Goal: Communication & Community: Answer question/provide support

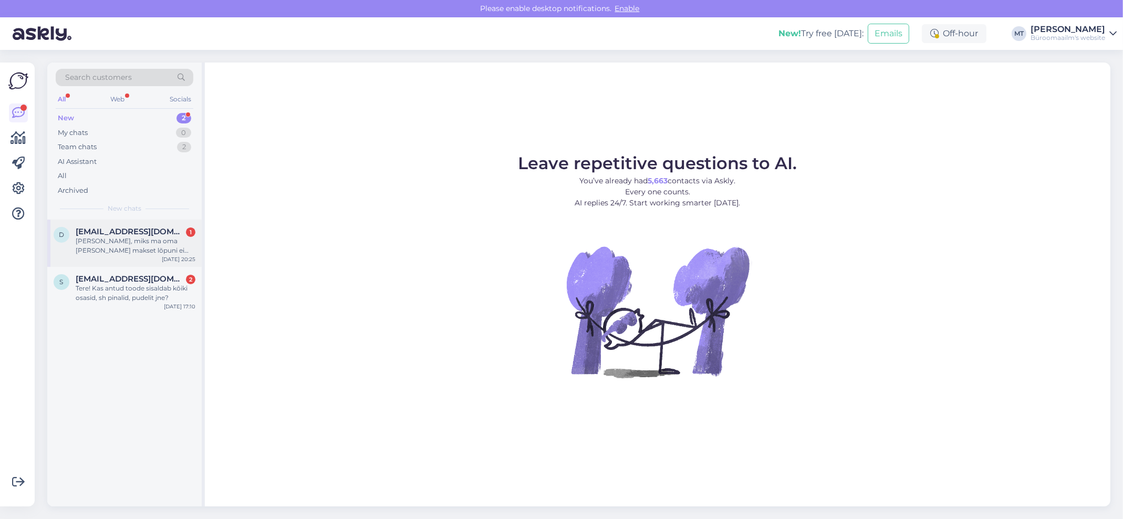
click at [89, 246] on div "[PERSON_NAME], miks ma oma [PERSON_NAME] makset lõpuni ei saa teha?" at bounding box center [136, 245] width 120 height 19
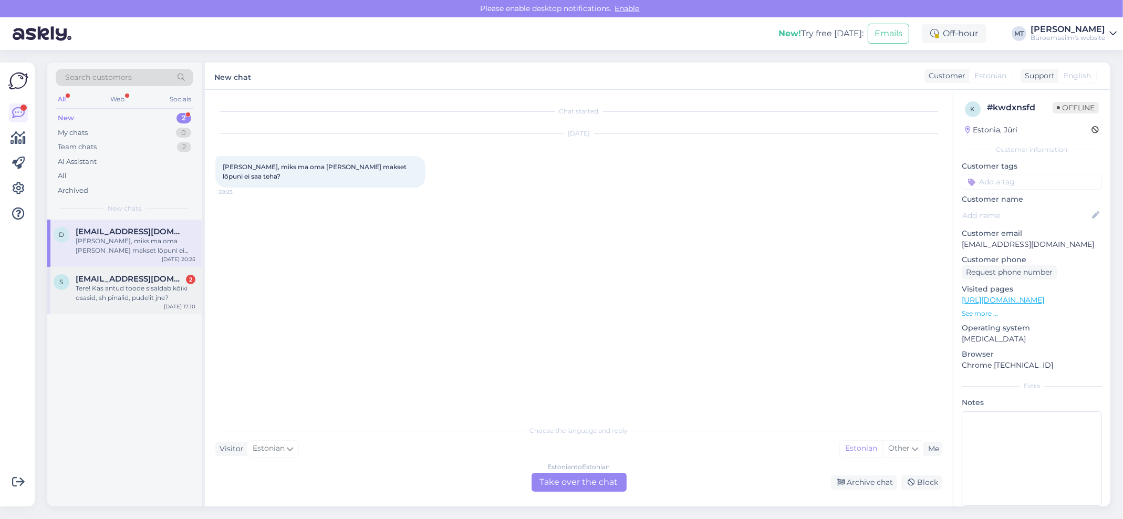
click at [108, 292] on div "Tere! Kas antud toode sisaldab kõiki osasid, sh pinalid, pudelit jne?" at bounding box center [136, 293] width 120 height 19
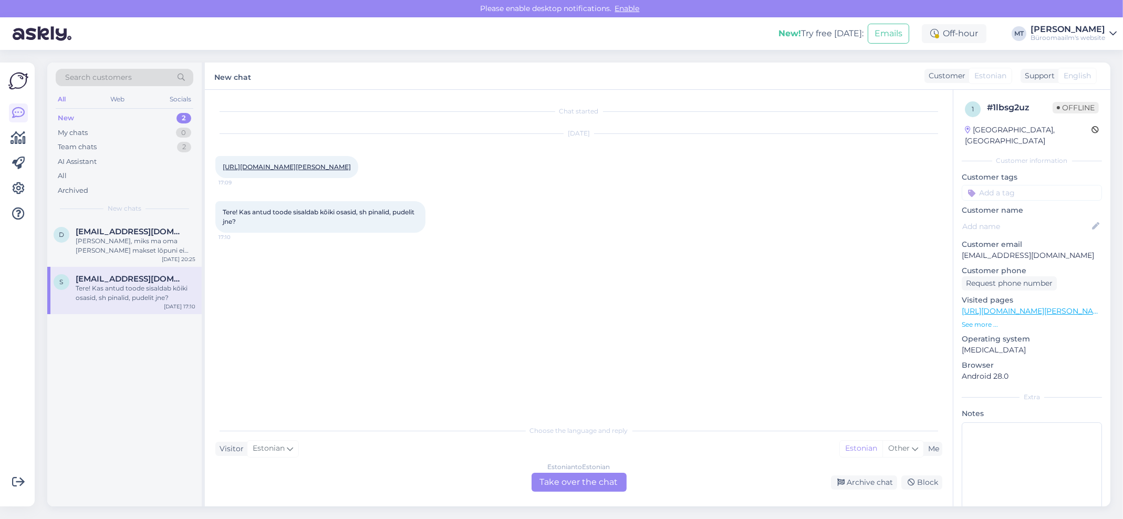
click at [267, 171] on link "[URL][DOMAIN_NAME][PERSON_NAME]" at bounding box center [287, 167] width 128 height 8
click at [561, 474] on div "Estonian to Estonian Take over the chat" at bounding box center [579, 482] width 95 height 19
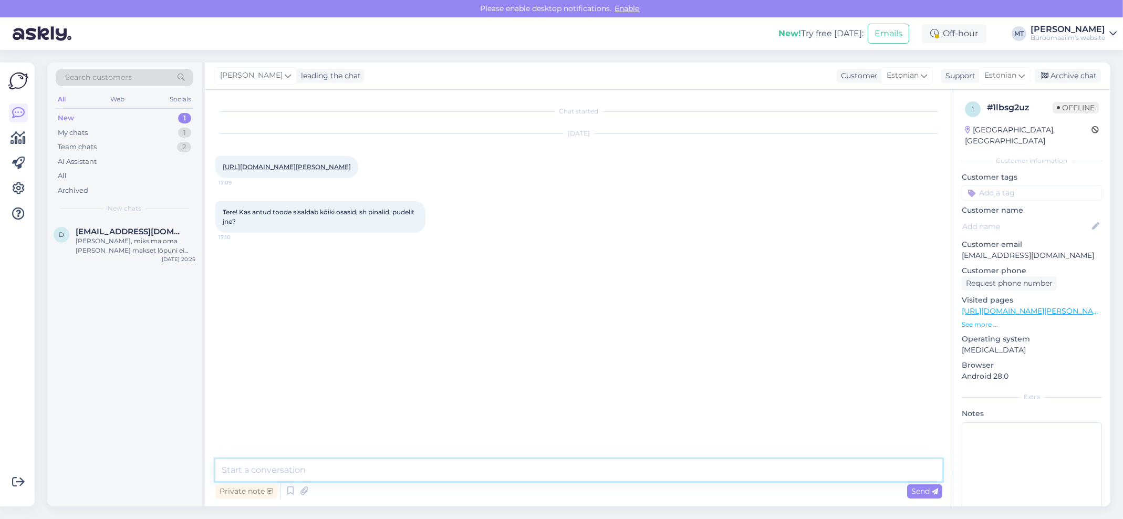
click at [220, 468] on textarea at bounding box center [578, 470] width 727 height 22
type textarea "Tere. [PERSON_NAME] sisalda pinalit, pudelit.. Tooted tuleb eraldi juurde osta."
click at [929, 490] on span "Send" at bounding box center [924, 490] width 27 height 9
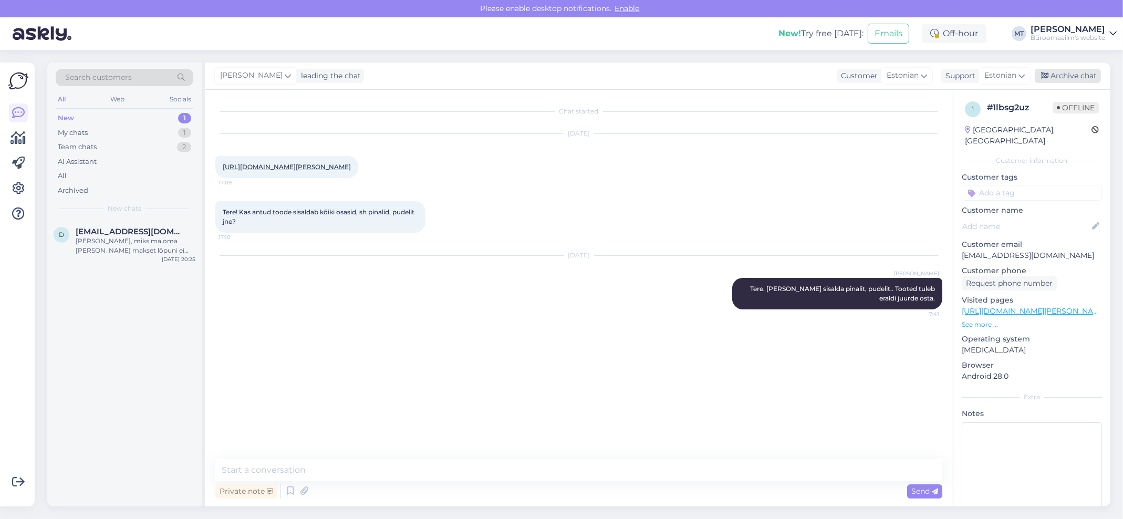
click at [1081, 74] on div "Archive chat" at bounding box center [1068, 76] width 66 height 14
click at [66, 115] on div "New" at bounding box center [66, 118] width 16 height 11
click at [89, 239] on div "[PERSON_NAME], miks ma oma [PERSON_NAME] makset lõpuni ei saa teha?" at bounding box center [136, 245] width 120 height 19
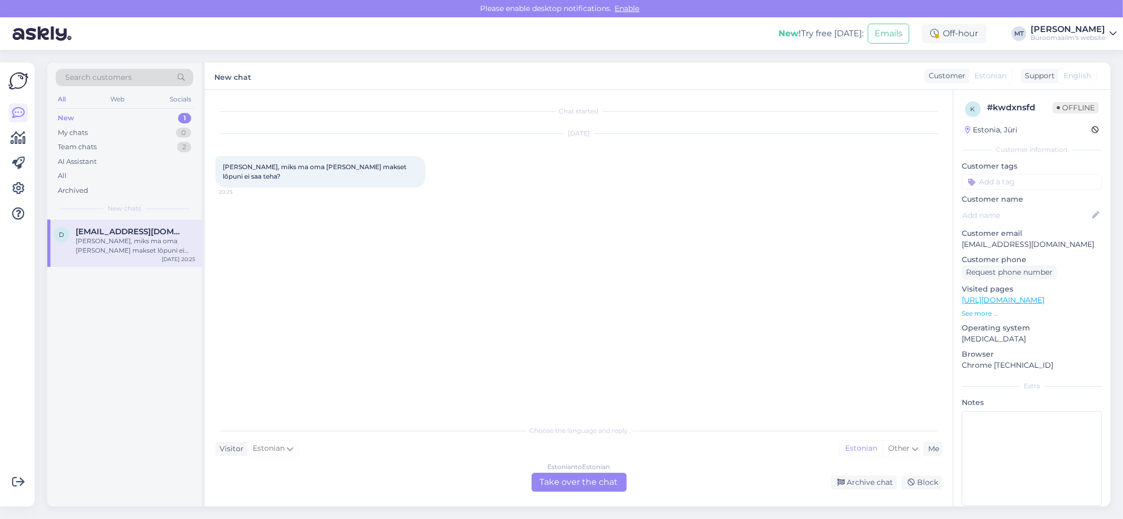
click at [582, 486] on div "Estonian to Estonian Take over the chat" at bounding box center [579, 482] width 95 height 19
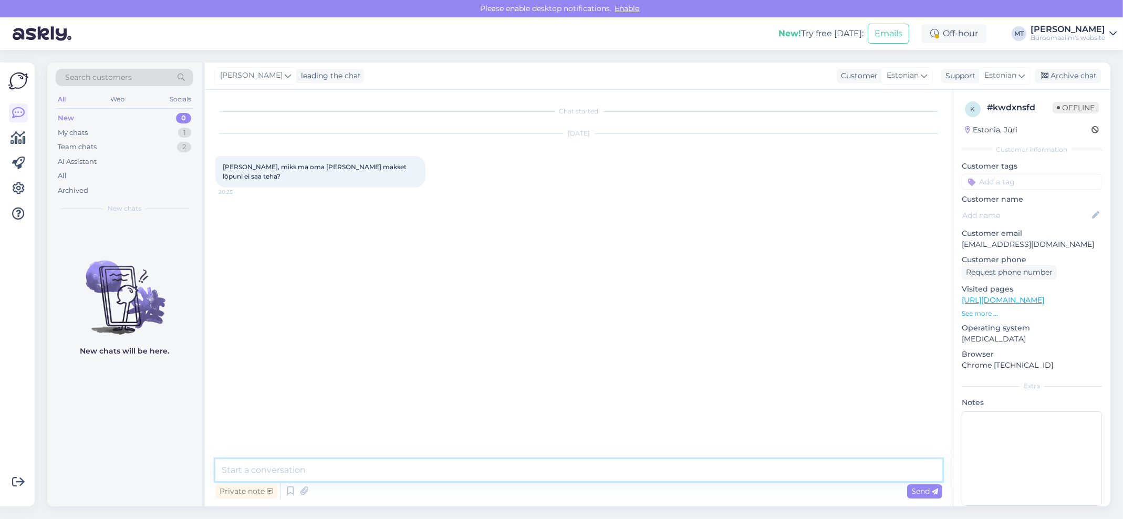
click at [329, 475] on textarea at bounding box center [578, 470] width 727 height 22
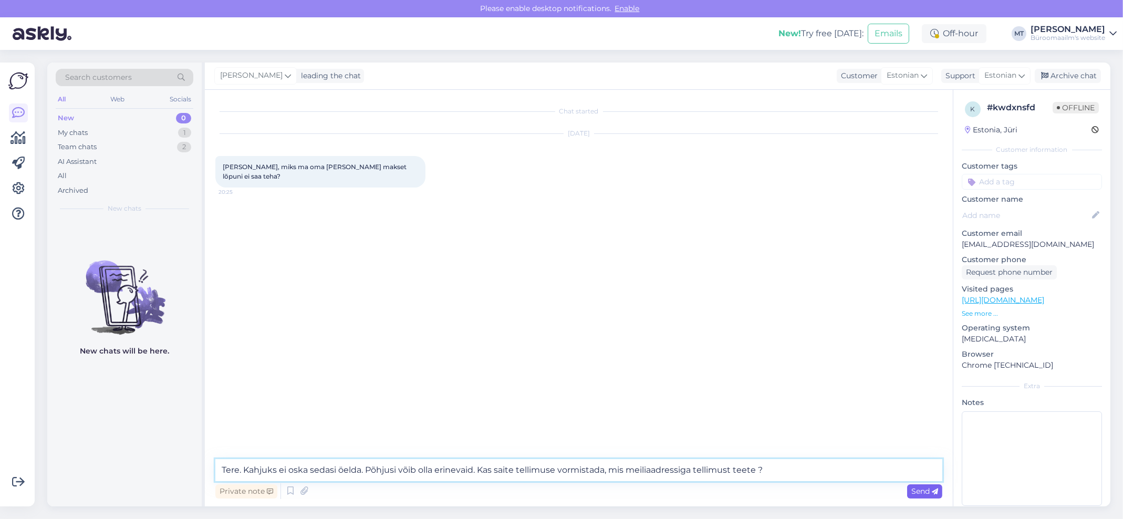
type textarea "Tere. Kahjuks ei oska sedasi öelda. Põhjusi võib olla erinevaid. Kas saite tell…"
click at [933, 495] on div "Send" at bounding box center [924, 491] width 35 height 14
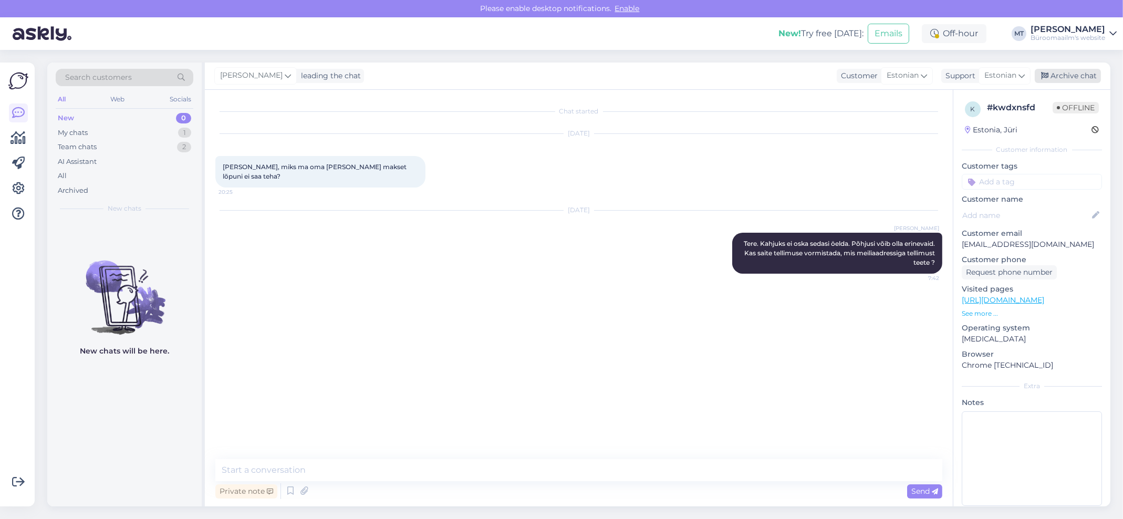
click at [1069, 77] on div "Archive chat" at bounding box center [1068, 76] width 66 height 14
click at [14, 109] on icon at bounding box center [18, 113] width 13 height 13
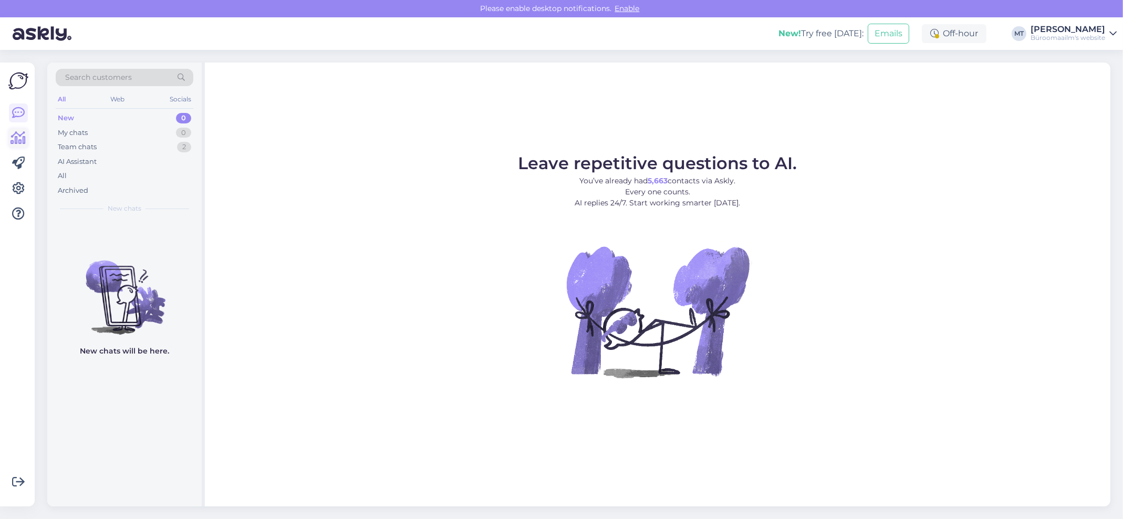
click at [14, 141] on icon at bounding box center [18, 138] width 15 height 13
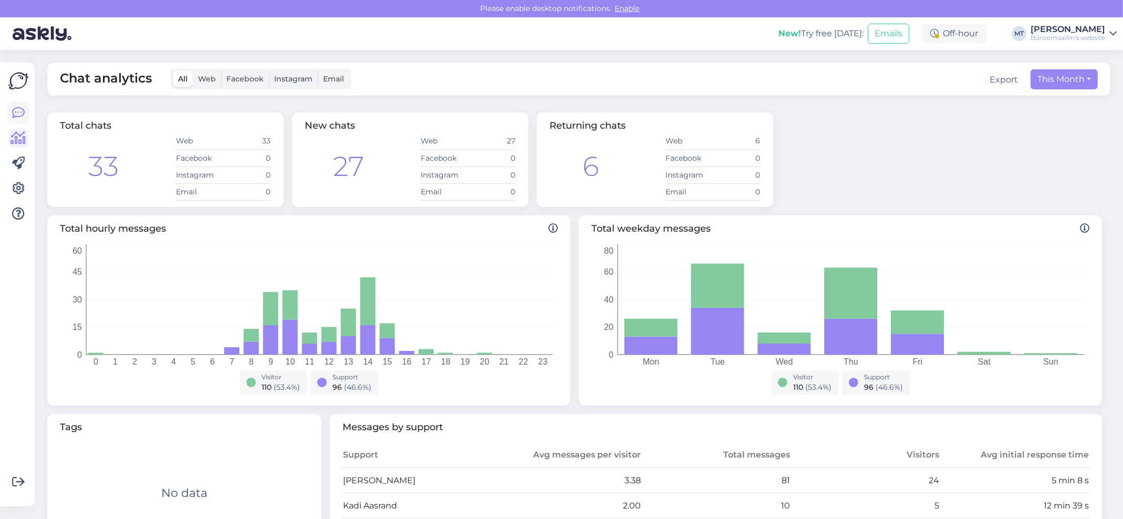
click at [20, 114] on icon at bounding box center [18, 113] width 13 height 13
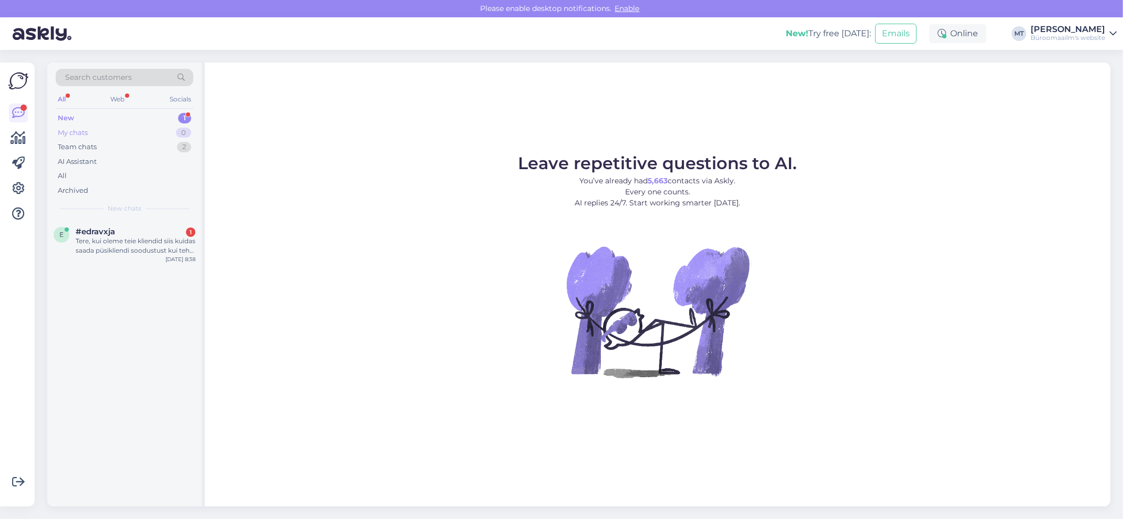
drag, startPoint x: 68, startPoint y: 117, endPoint x: 73, endPoint y: 126, distance: 10.8
click at [67, 117] on div "New" at bounding box center [66, 118] width 16 height 11
click at [84, 235] on span "#edravxja" at bounding box center [95, 231] width 39 height 9
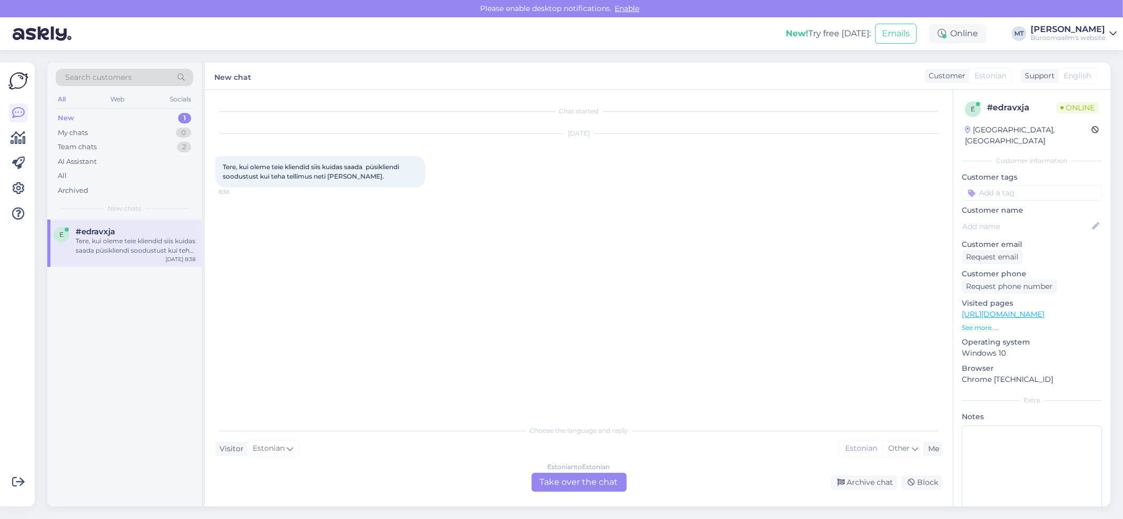
click at [573, 478] on div "Estonian to Estonian Take over the chat" at bounding box center [579, 482] width 95 height 19
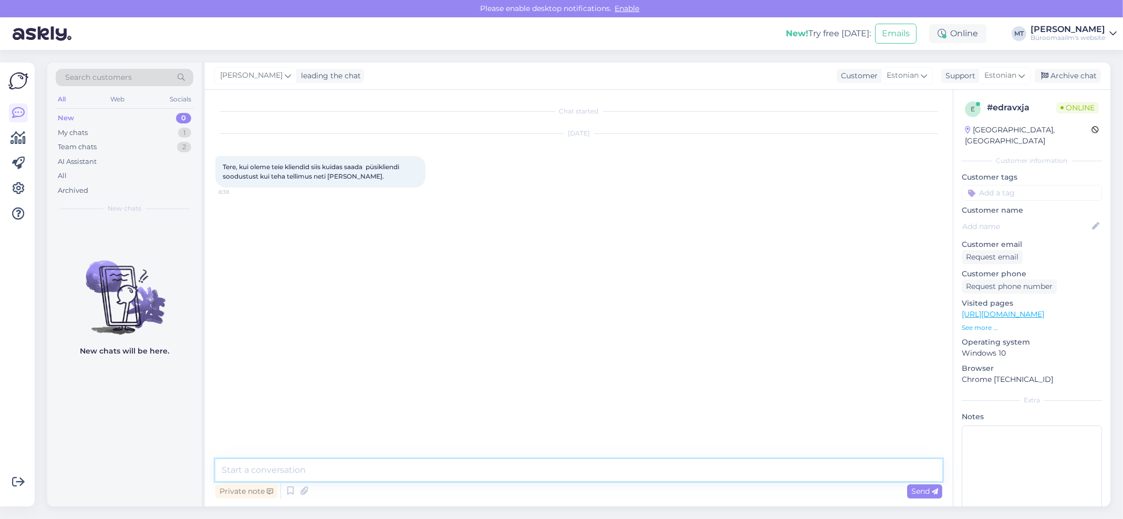
click at [329, 465] on textarea at bounding box center [578, 470] width 727 height 22
type textarea "t"
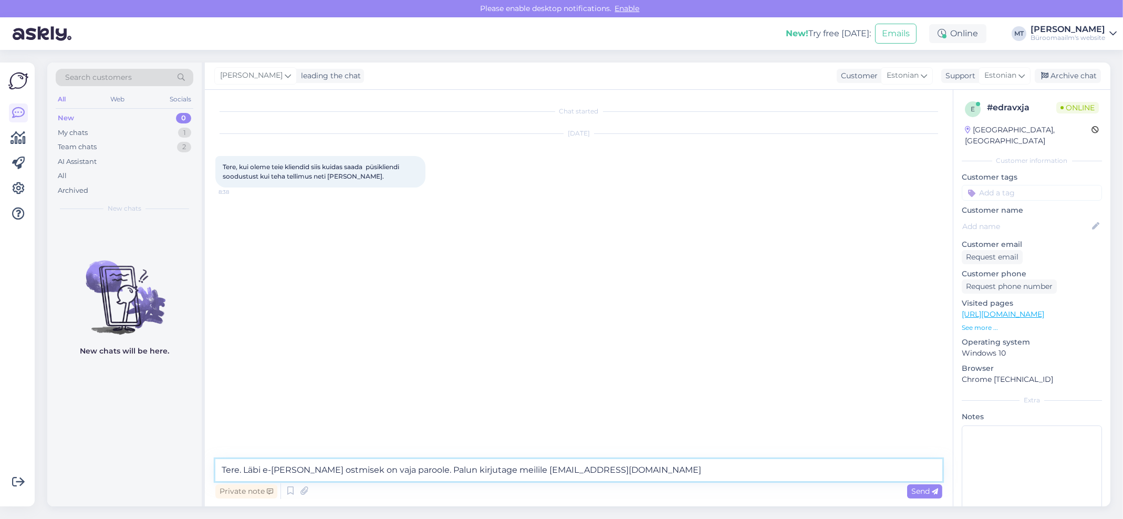
click at [465, 471] on textarea "Tere. Läbi e-poe ostmisek on vaja paroole. Palun kirjutage meilile info@byrooma…" at bounding box center [578, 470] width 727 height 22
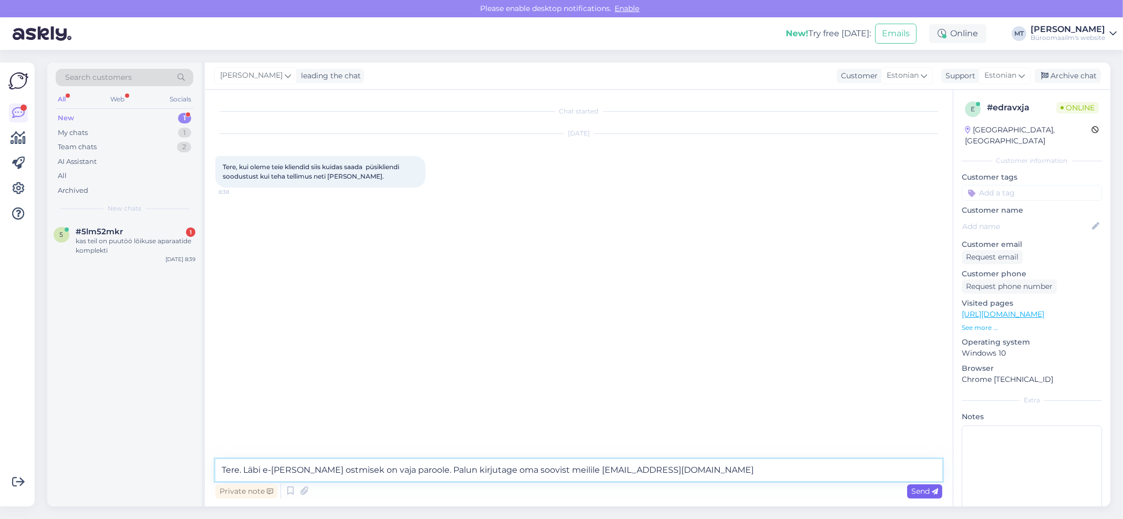
type textarea "Tere. Läbi e-poe ostmisek on vaja paroole. Palun kirjutage oma soovist meilile …"
click at [926, 492] on span "Send" at bounding box center [924, 490] width 27 height 9
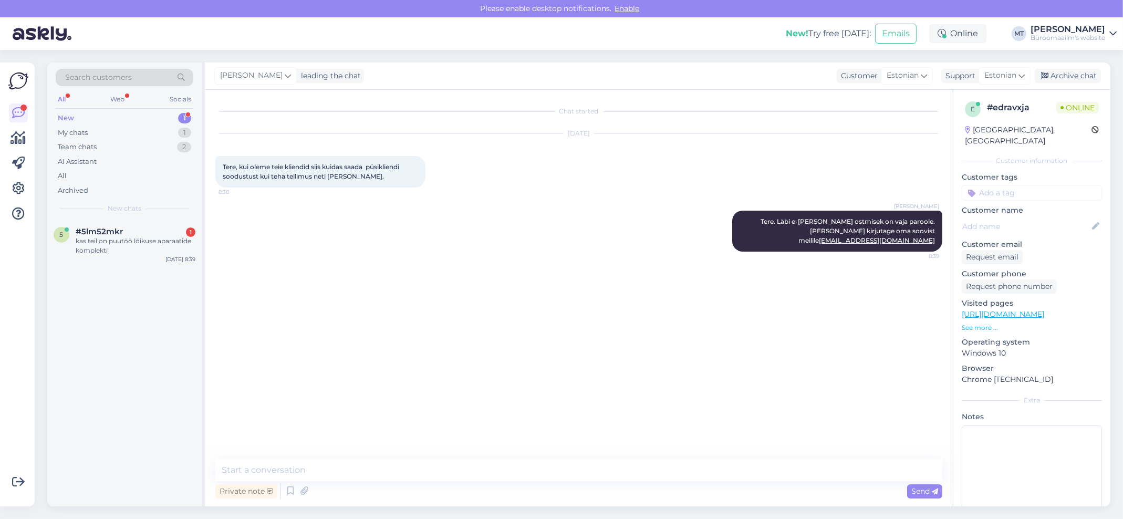
click at [68, 113] on div "New" at bounding box center [66, 118] width 16 height 11
click at [99, 241] on div "kas teil on puutöö lõikuse aparaatide komplekti" at bounding box center [136, 245] width 120 height 19
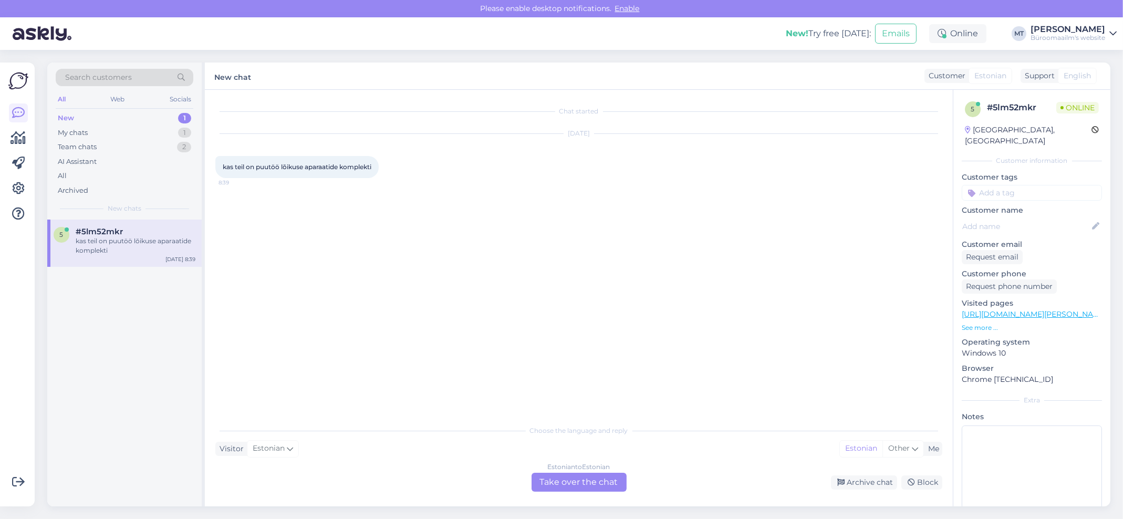
click at [63, 110] on div "Search customers All Web Socials New 1 My chats 1 Team chats 2 AI Assistant All…" at bounding box center [124, 141] width 154 height 157
click at [80, 241] on div "kas teil on puutöö lõikuse aparaatide komplekti" at bounding box center [136, 245] width 120 height 19
click at [602, 484] on div "Estonian to Estonian Take over the chat" at bounding box center [579, 482] width 95 height 19
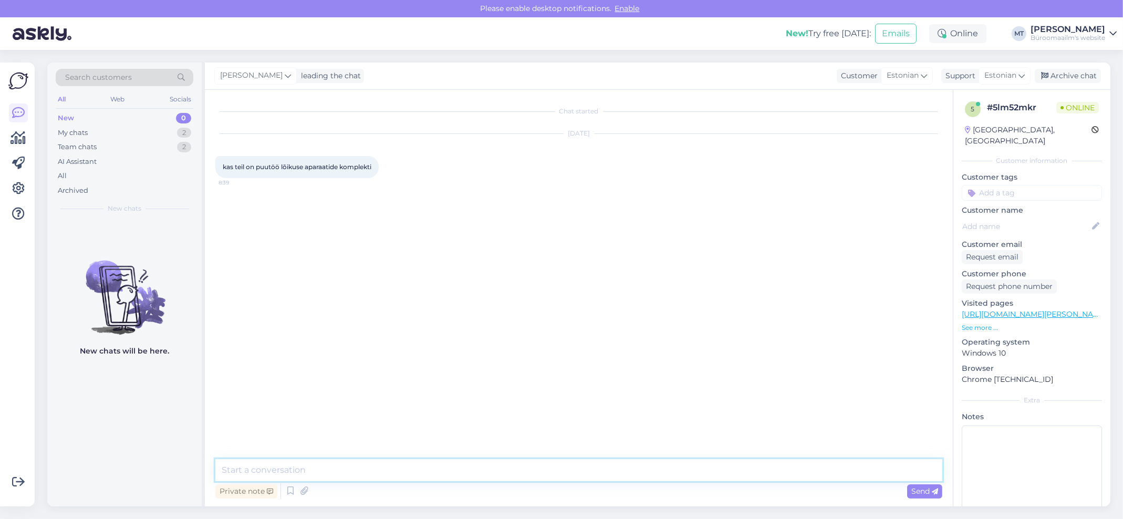
click at [236, 475] on textarea at bounding box center [578, 470] width 727 height 22
paste textarea "https://www.byroomaailm.ee/toopingikomplekt-thecooltool-unimat-1-basic?sku=K009…"
click at [224, 473] on textarea "tere. Pakume sellist toodet https://www.byroomaailm.ee/toopingikomplekt-thecool…" at bounding box center [578, 470] width 727 height 22
type textarea "Tere. Pakume sellist toodet https://www.byroomaailm.ee/toopingikomplekt-thecool…"
click at [922, 490] on span "Send" at bounding box center [924, 490] width 27 height 9
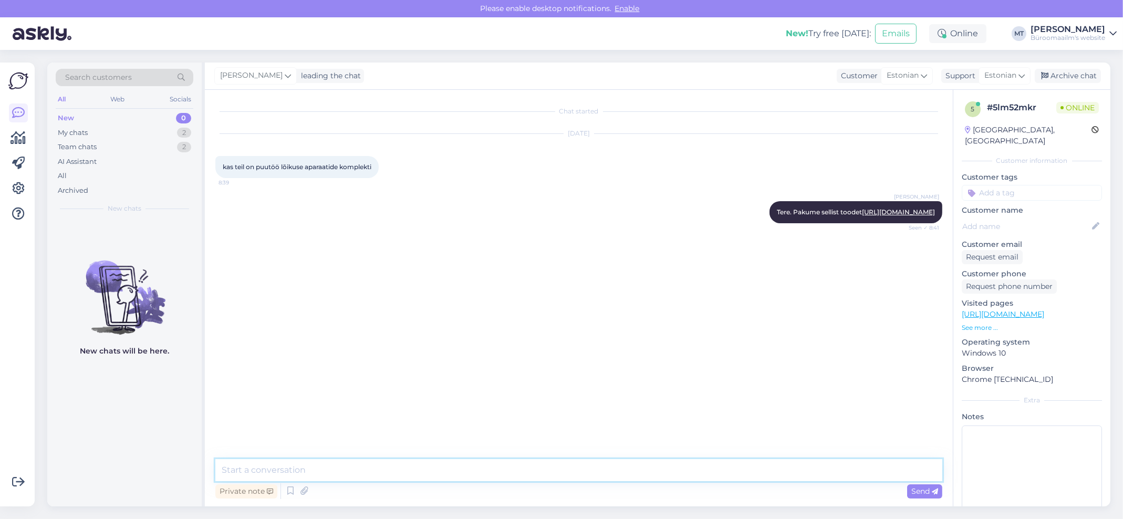
click at [299, 473] on textarea at bounding box center [578, 470] width 727 height 22
paste textarea "https://www.byroomaailm.ee/kool-ja-kunst/toopingid/toopingikomplekt-playmake-4i…"
type textarea "https://www.byroomaailm.ee/kool-ja-kunst/toopingid/toopingikomplekt-playmake-4i…"
paste textarea "https://www.byroomaailm.ee/kool-ja-kunst/toopingid"
type textarea "Kogu valik https://www.byroomaailm.ee/kool-ja-kunst/toopingid"
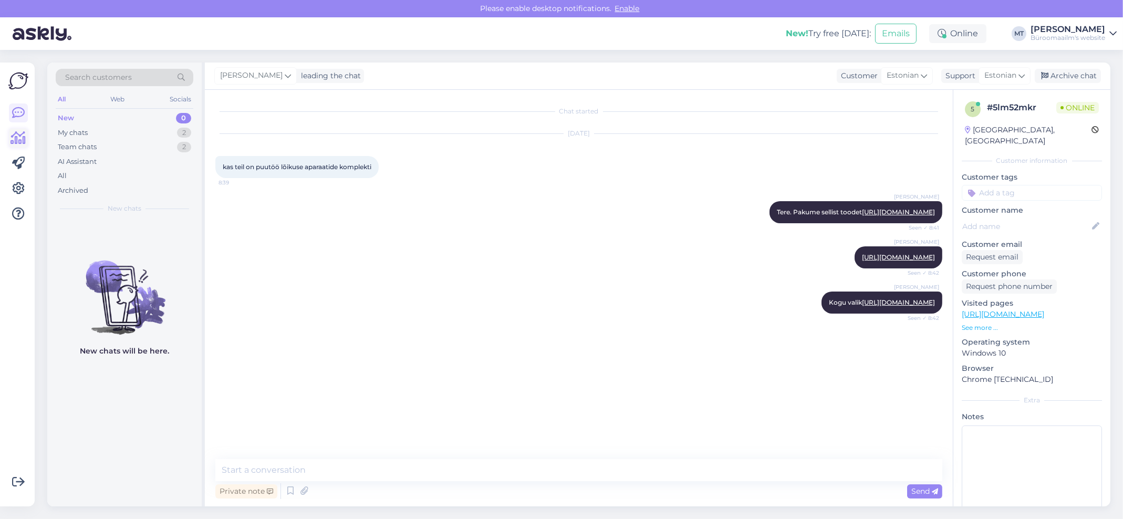
click at [13, 137] on icon at bounding box center [18, 138] width 15 height 13
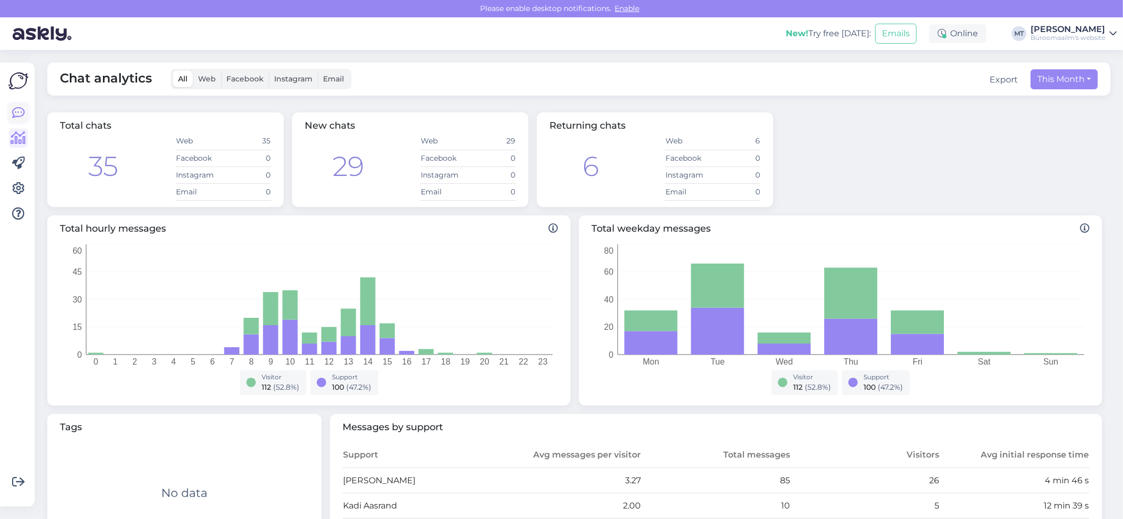
click at [16, 107] on icon at bounding box center [18, 113] width 13 height 13
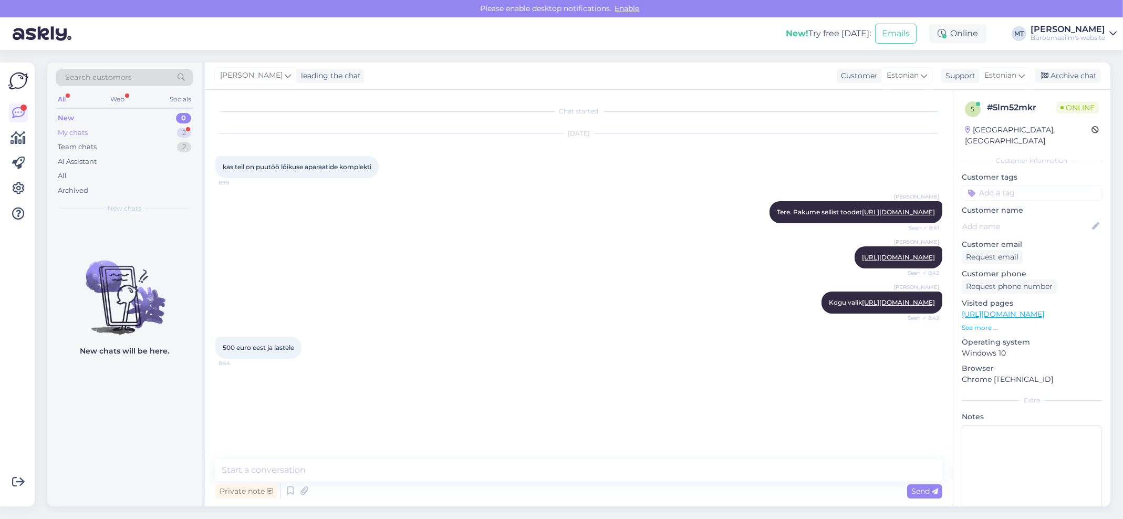
click at [77, 131] on div "My chats" at bounding box center [73, 133] width 30 height 11
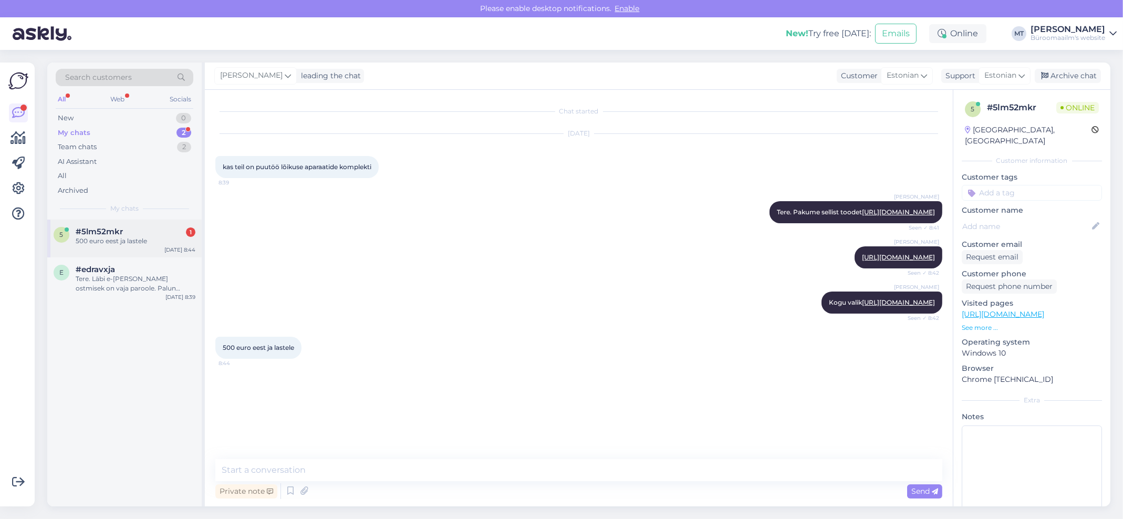
click at [91, 236] on div "500 euro eest ja lastele" at bounding box center [136, 240] width 120 height 9
click at [339, 474] on textarea at bounding box center [578, 470] width 727 height 22
click at [908, 306] on link "https://www.byroomaailm.ee/kool-ja-kunst/toopingid" at bounding box center [898, 302] width 73 height 8
click at [320, 473] on textarea at bounding box center [578, 470] width 727 height 22
click at [905, 261] on link "https://www.byroomaailm.ee/kool-ja-kunst/toopingid/toopingikomplekt-playmake-4i…" at bounding box center [898, 257] width 73 height 8
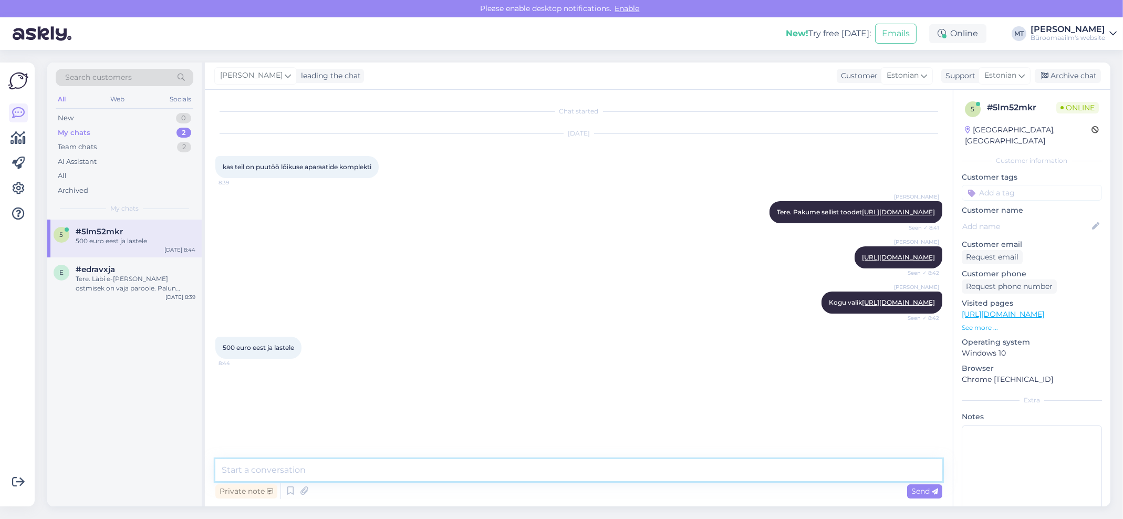
click at [318, 469] on textarea at bounding box center [578, 470] width 727 height 22
type textarea "Mis on küsimus ?"
type textarea "K"
type textarea "Muid tooteid meil puutöö jaoks pakkuda ei ole."
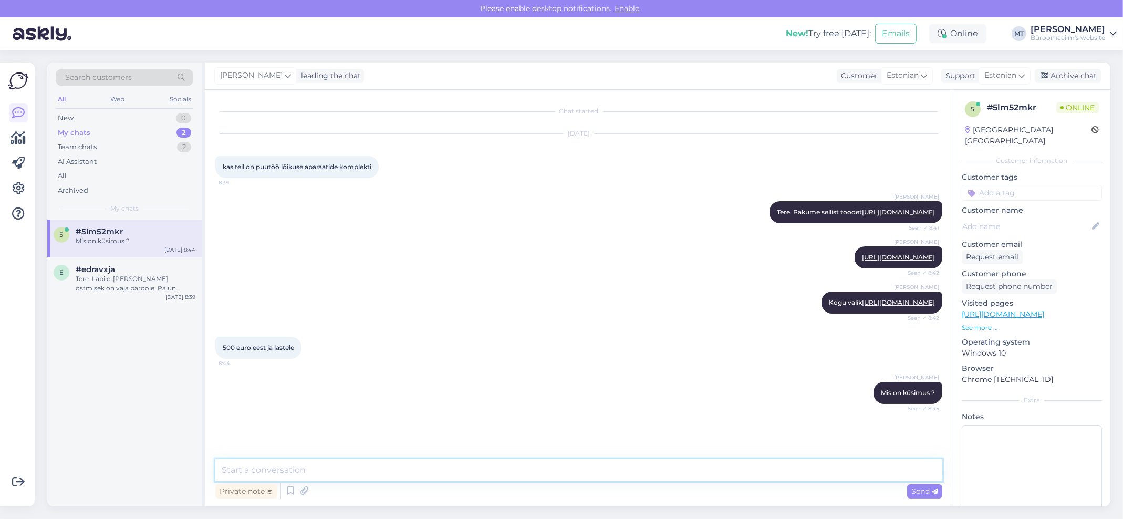
scroll to position [58, 0]
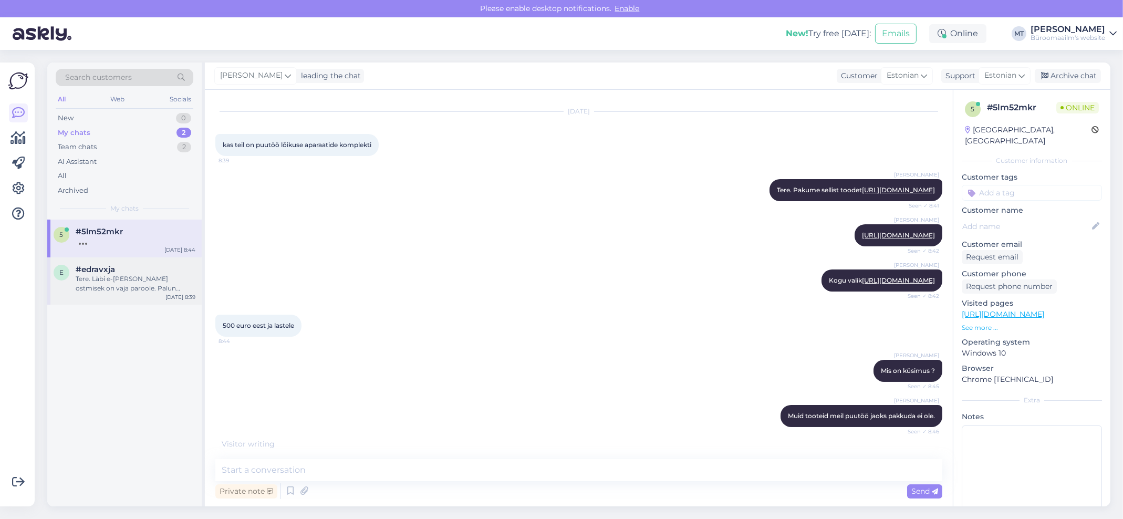
click at [136, 283] on div "Tere. Läbi e-poe ostmisek on vaja paroole. Palun kirjutage oma soovist meilile …" at bounding box center [136, 283] width 120 height 19
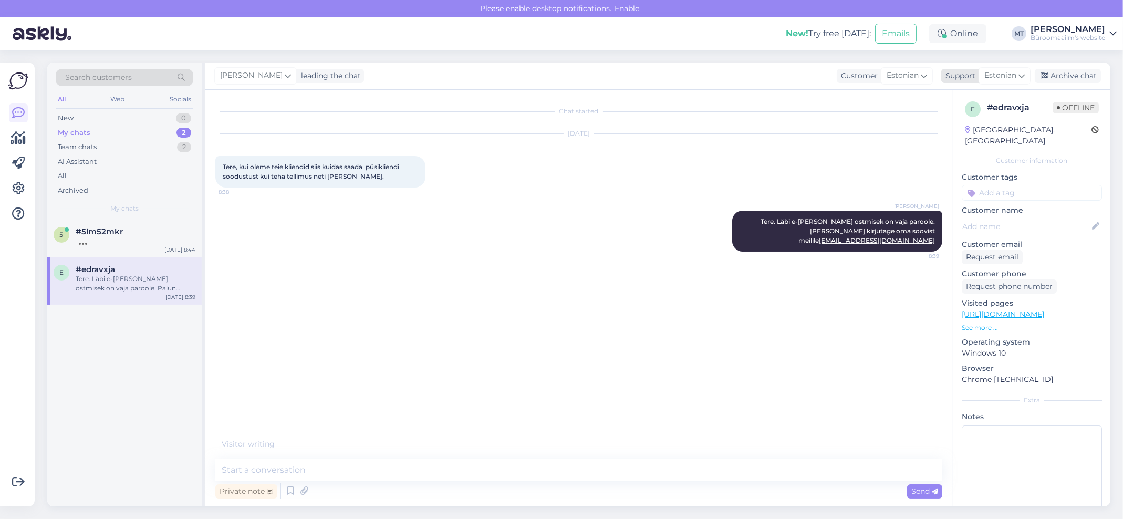
drag, startPoint x: 1089, startPoint y: 75, endPoint x: 1090, endPoint y: 68, distance: 7.0
click at [1088, 74] on div "Archive chat" at bounding box center [1068, 76] width 66 height 14
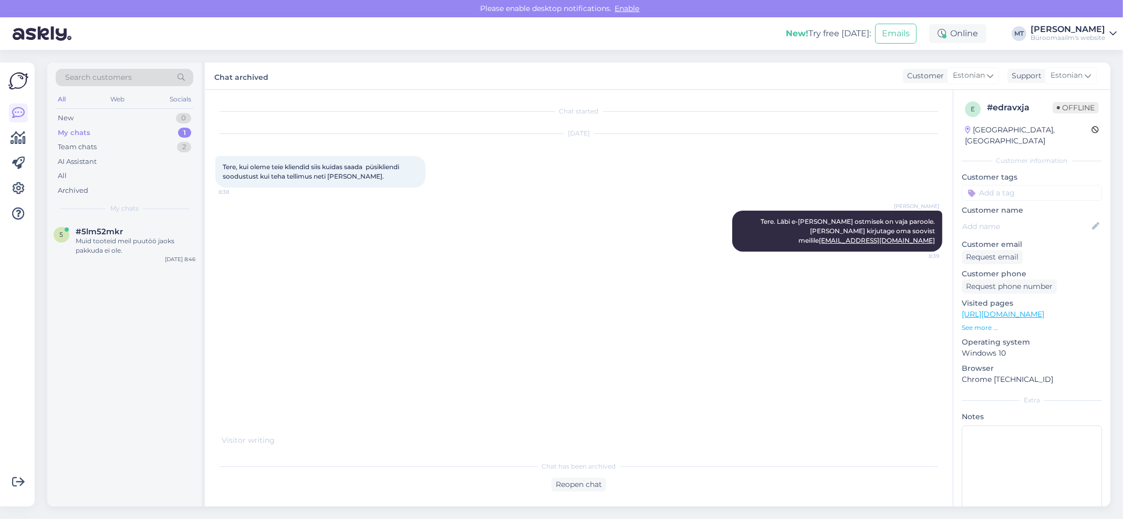
click at [89, 132] on div "My chats" at bounding box center [74, 133] width 33 height 11
click at [91, 243] on div "Muid tooteid meil puutöö jaoks pakkuda ei ole." at bounding box center [136, 245] width 120 height 19
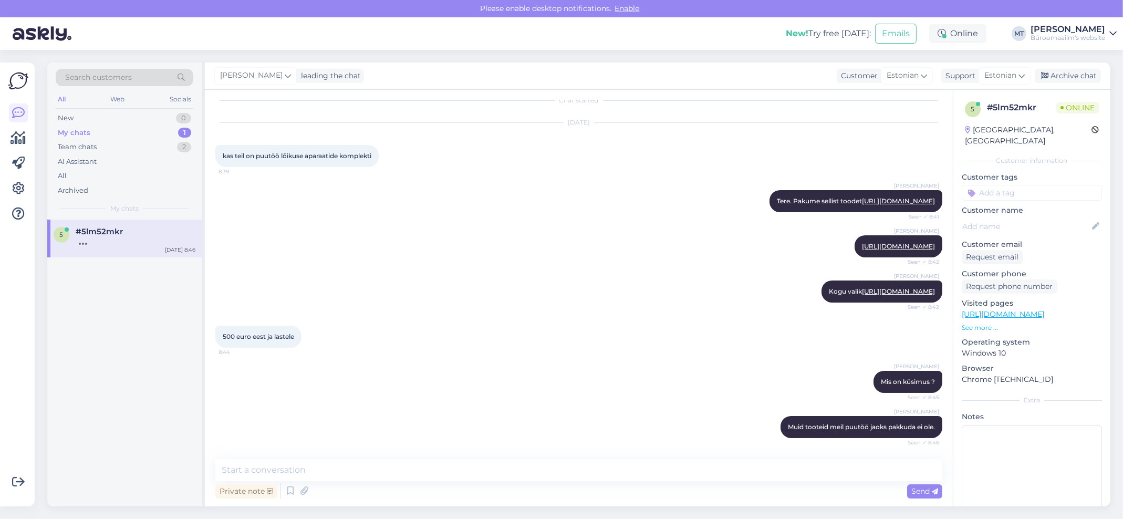
scroll to position [102, 0]
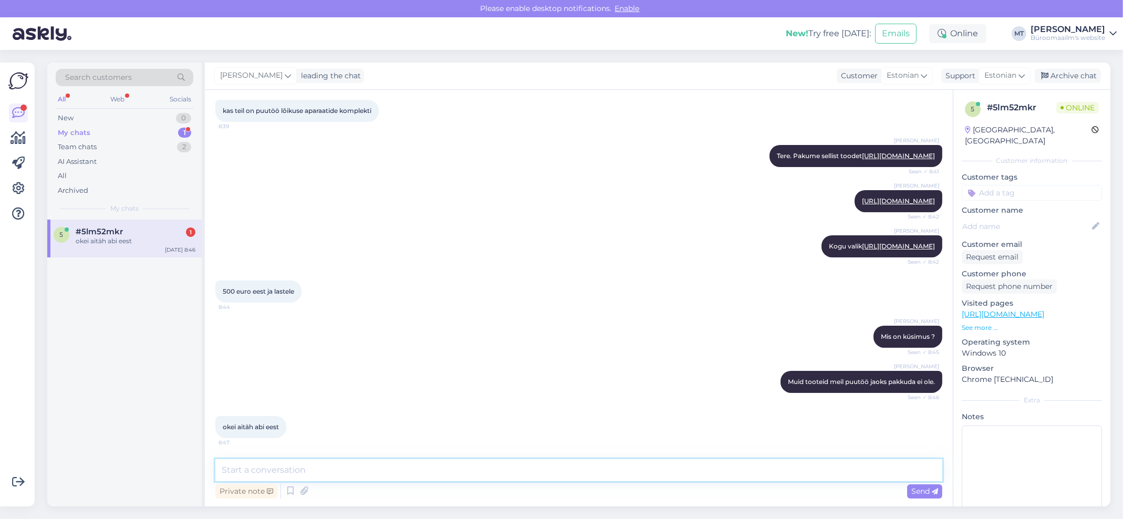
click at [306, 472] on textarea at bounding box center [578, 470] width 727 height 22
type textarea "Aitäh."
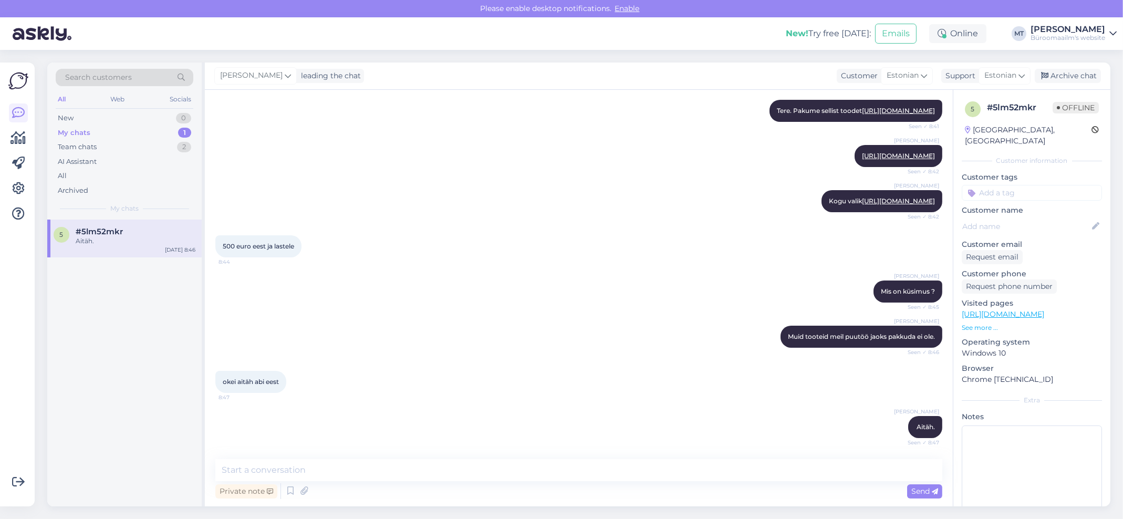
click at [78, 128] on div "My chats" at bounding box center [74, 133] width 33 height 11
click at [84, 244] on div "Aitäh." at bounding box center [136, 240] width 120 height 9
click at [1076, 76] on div "Archive chat" at bounding box center [1068, 76] width 66 height 14
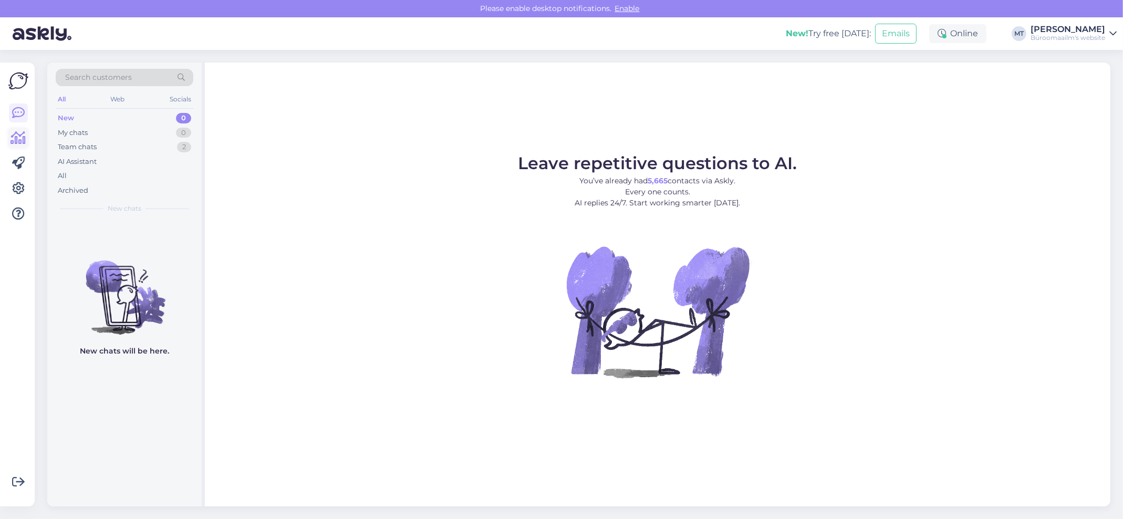
click at [27, 134] on link at bounding box center [18, 138] width 19 height 19
